Goal: Information Seeking & Learning: Learn about a topic

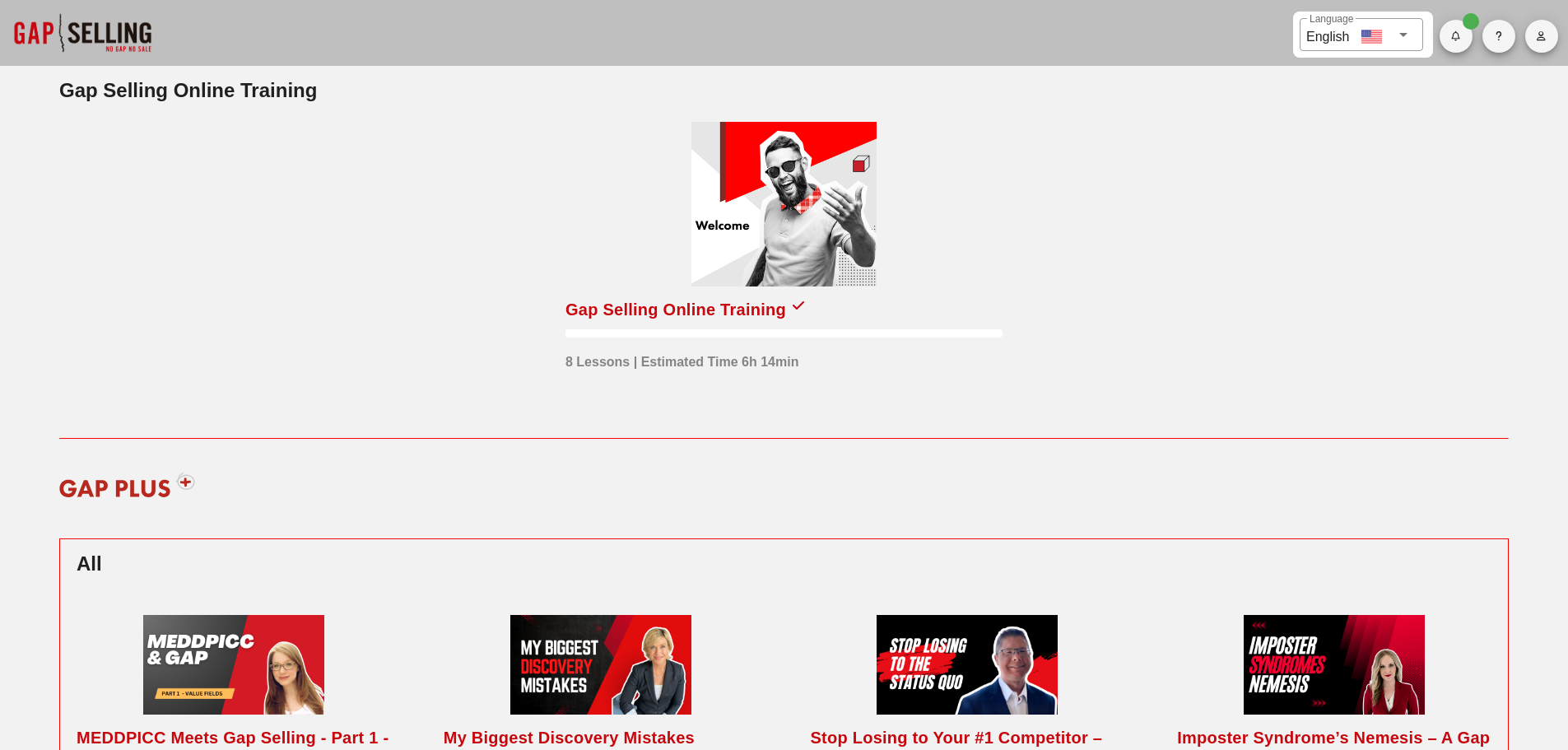
click at [791, 251] on div at bounding box center [784, 204] width 186 height 165
click at [747, 244] on div at bounding box center [784, 204] width 186 height 165
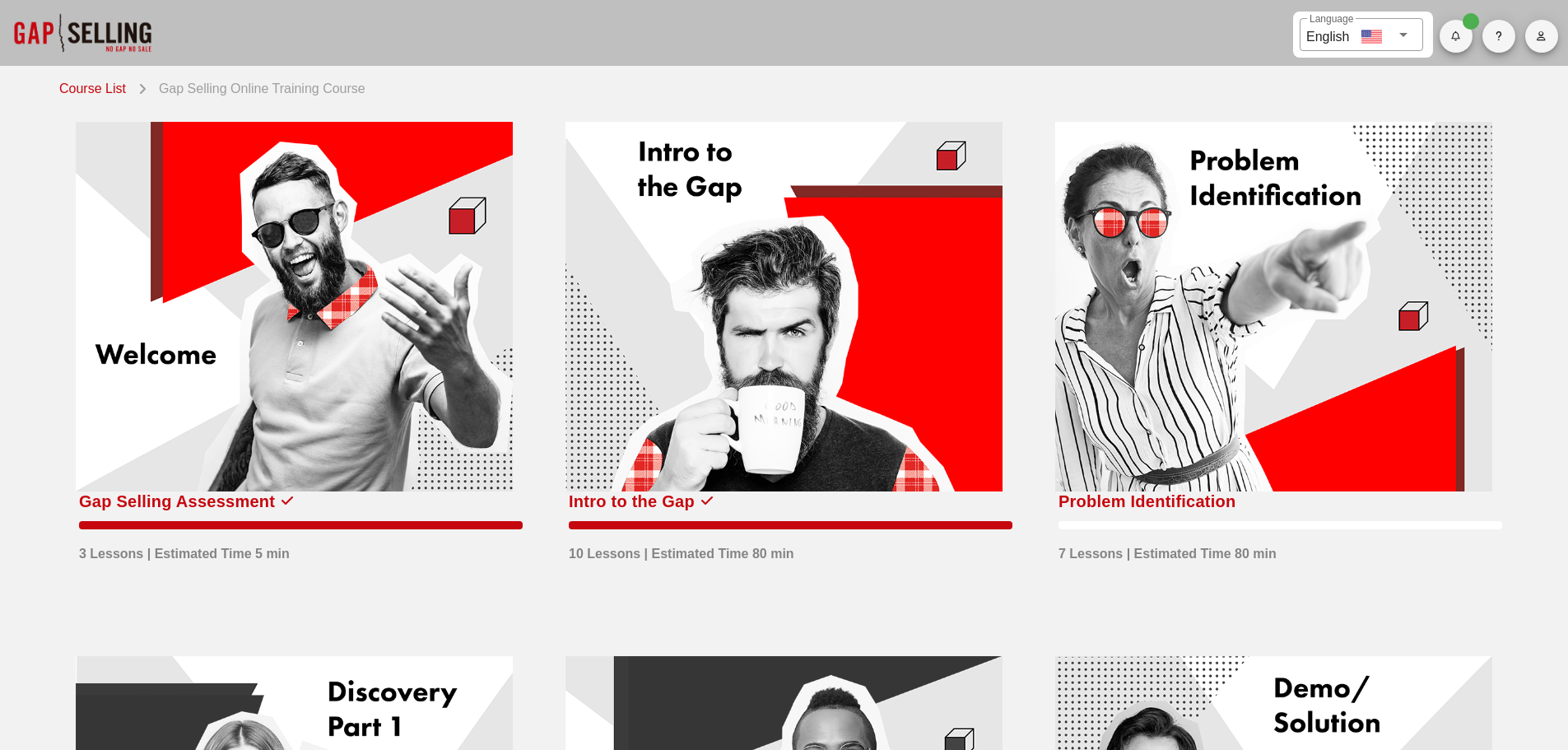
click at [742, 313] on div at bounding box center [784, 307] width 437 height 370
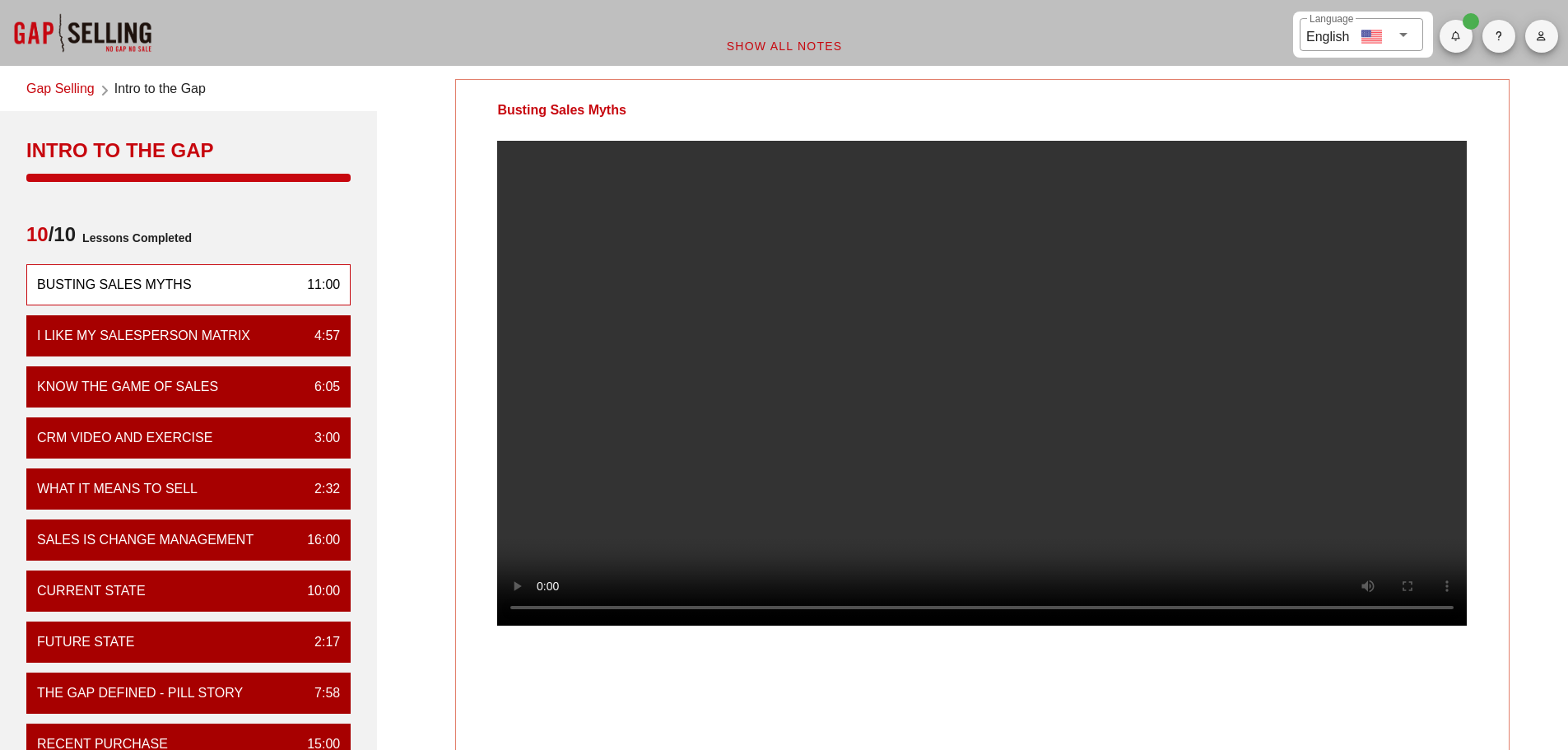
click at [987, 354] on video at bounding box center [982, 383] width 970 height 485
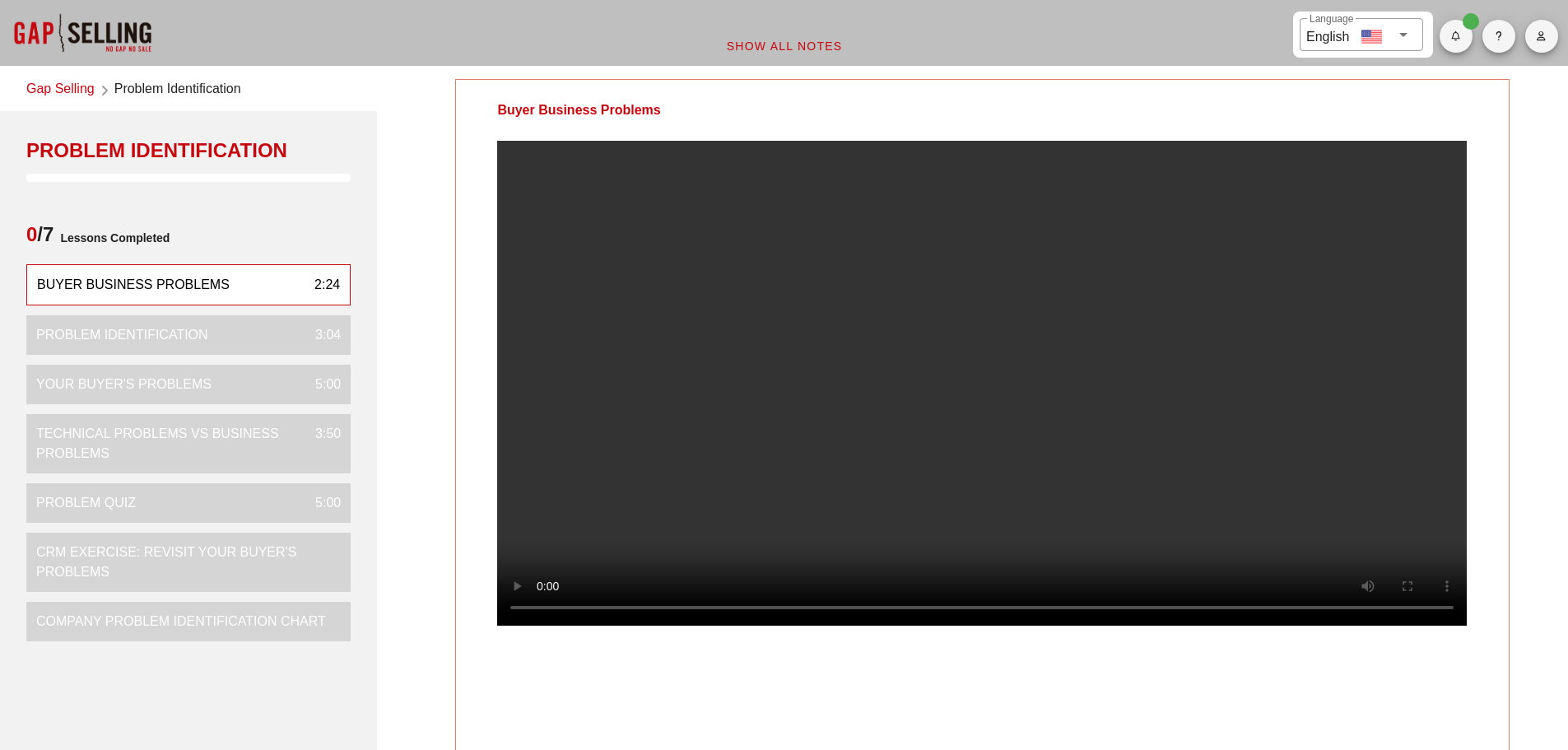
click at [405, 668] on div "Buyer Business Problems Your Notes Save Note Show All Notes" at bounding box center [983, 537] width 1192 height 938
click at [616, 466] on video at bounding box center [982, 383] width 970 height 485
click at [901, 419] on video at bounding box center [982, 383] width 970 height 485
drag, startPoint x: 891, startPoint y: 418, endPoint x: 827, endPoint y: 406, distance: 65.1
click at [887, 418] on video at bounding box center [982, 383] width 970 height 485
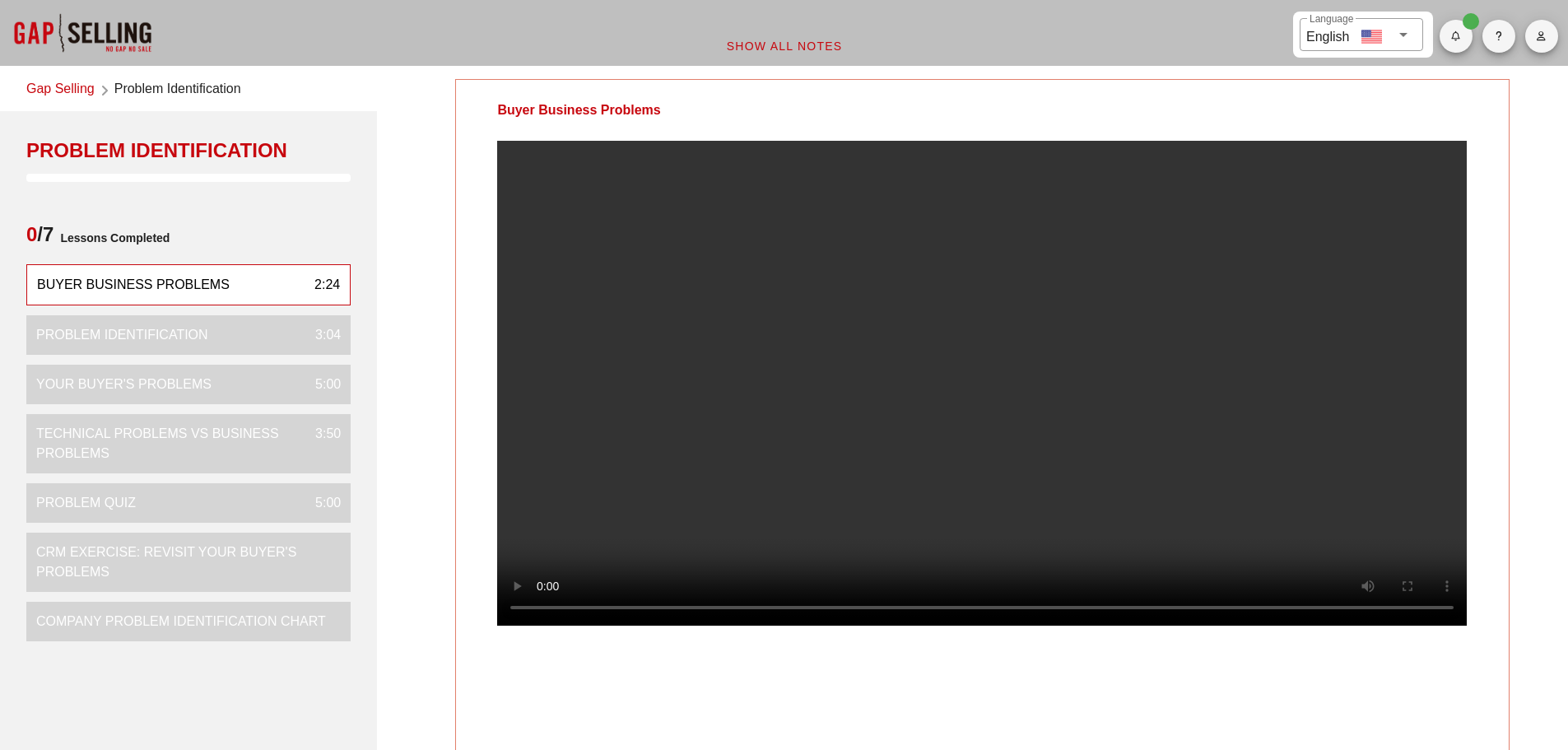
click at [1004, 376] on video at bounding box center [982, 383] width 970 height 485
